Goal: Task Accomplishment & Management: Use online tool/utility

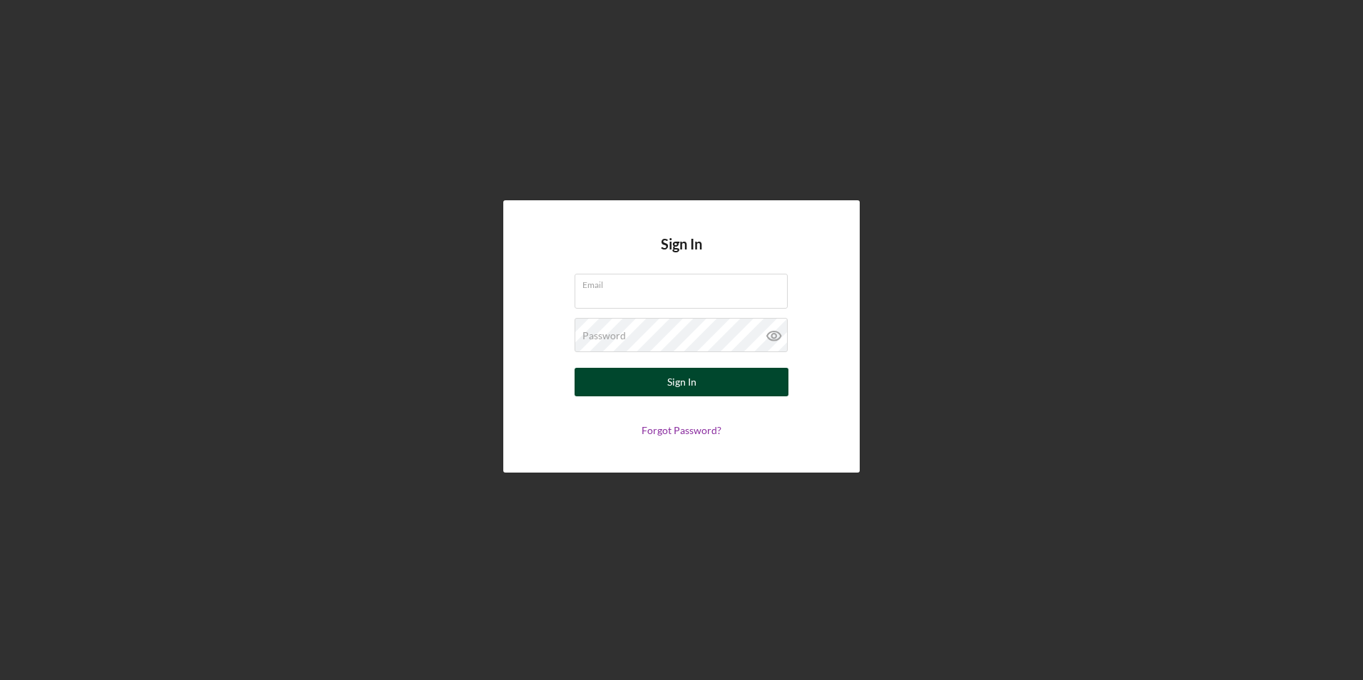
type input "[PERSON_NAME][EMAIL_ADDRESS][DOMAIN_NAME]"
click at [683, 384] on div "Sign In" at bounding box center [681, 382] width 29 height 29
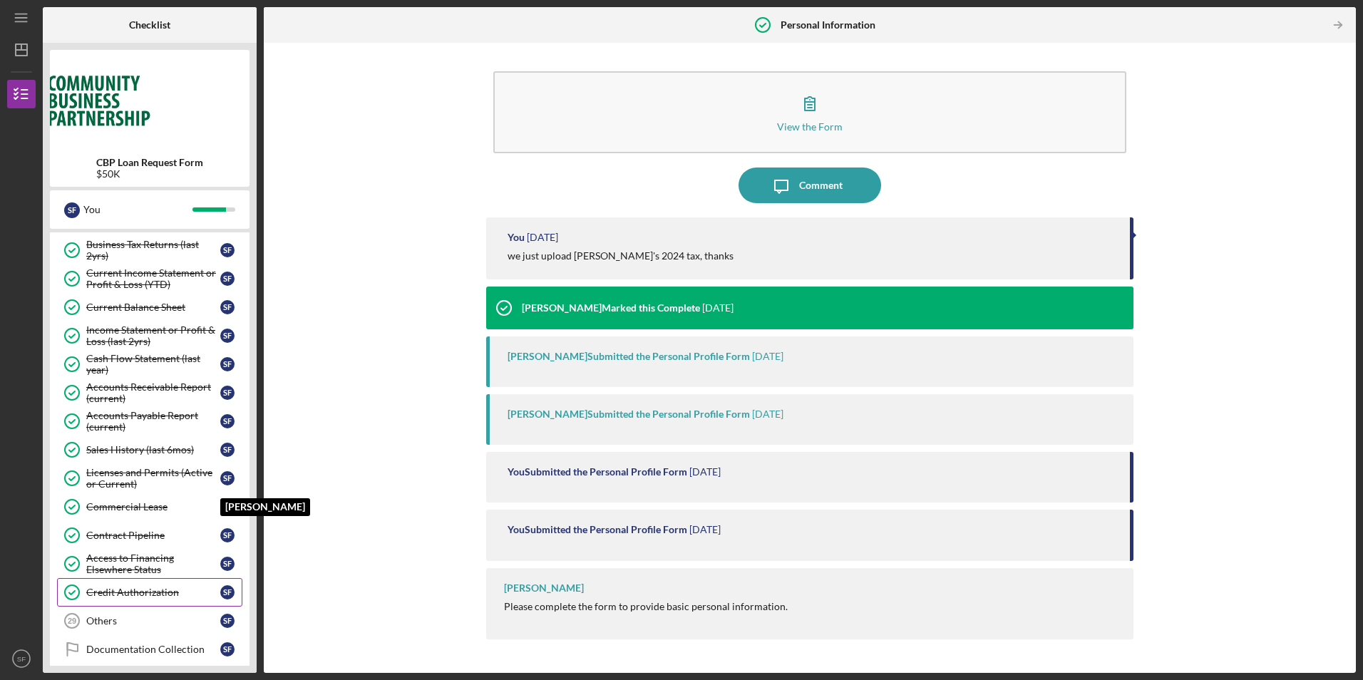
scroll to position [630, 0]
